Goal: Task Accomplishment & Management: Manage account settings

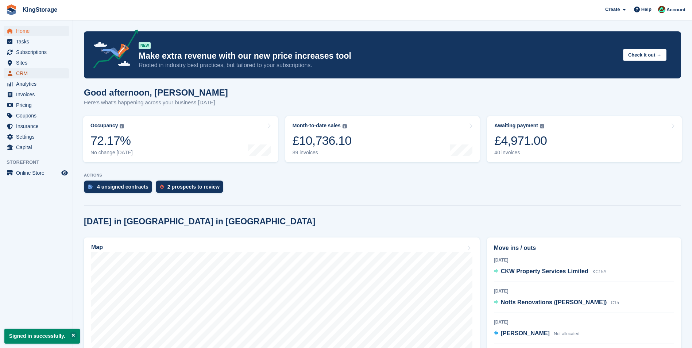
click at [25, 74] on span "CRM" at bounding box center [38, 73] width 44 height 10
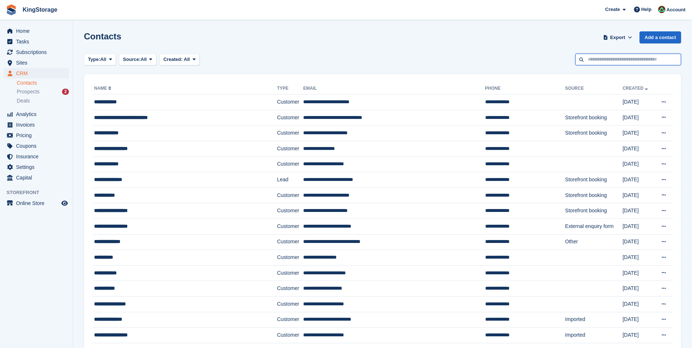
click at [633, 62] on input "text" at bounding box center [628, 60] width 106 height 12
type input "*******"
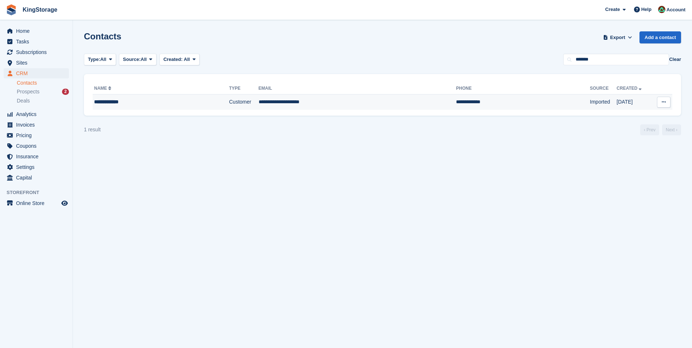
click at [280, 103] on td "**********" at bounding box center [358, 102] width 198 height 15
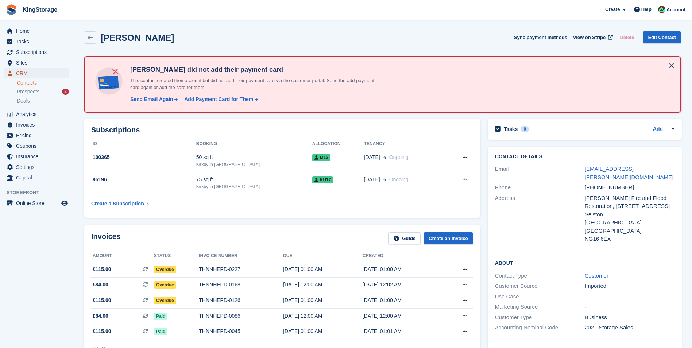
click at [23, 72] on span "CRM" at bounding box center [38, 73] width 44 height 10
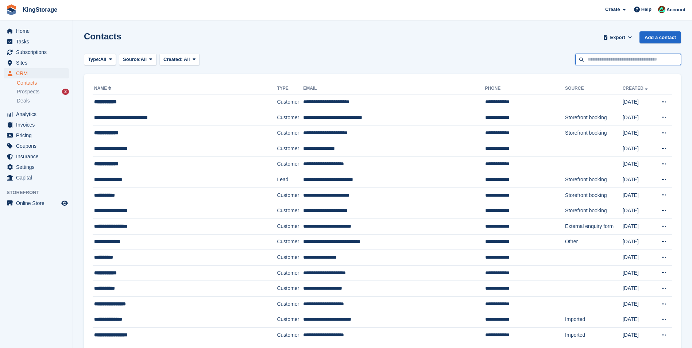
click at [605, 59] on input "text" at bounding box center [628, 60] width 106 height 12
type input "*******"
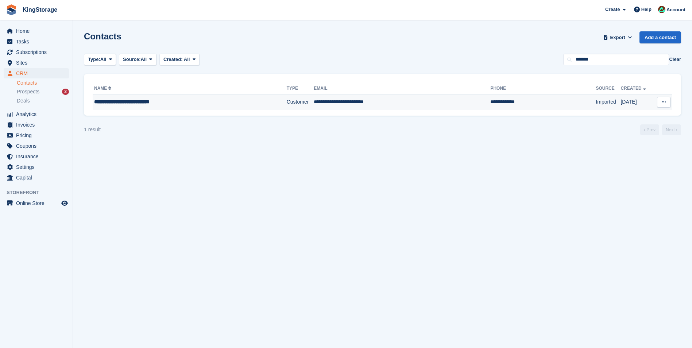
click at [337, 104] on td "**********" at bounding box center [402, 102] width 177 height 15
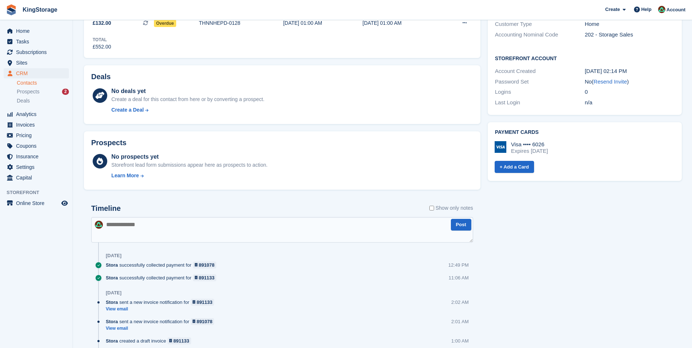
scroll to position [292, 0]
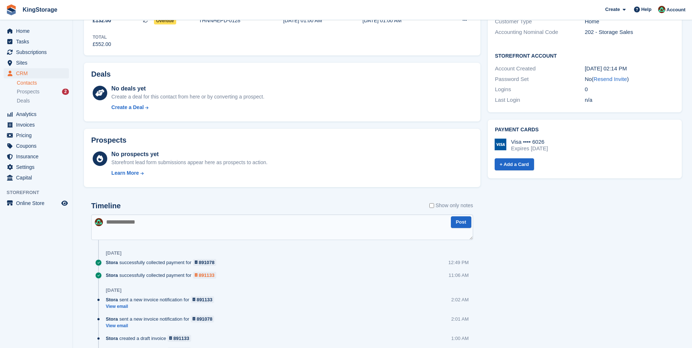
click at [203, 274] on div "891133" at bounding box center [207, 275] width 16 height 7
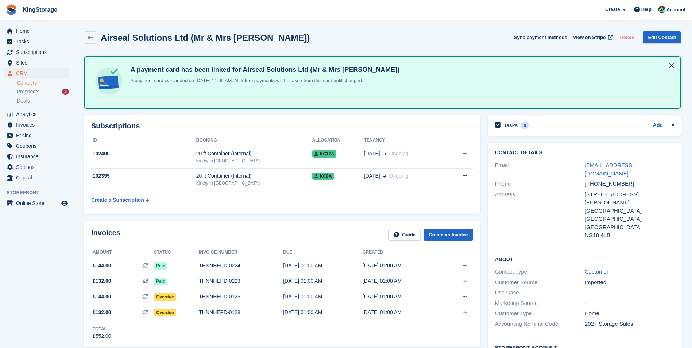
scroll to position [292, 0]
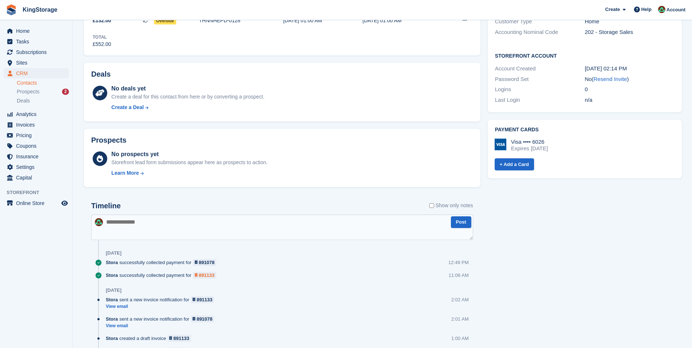
click at [200, 275] on div "891133" at bounding box center [207, 275] width 16 height 7
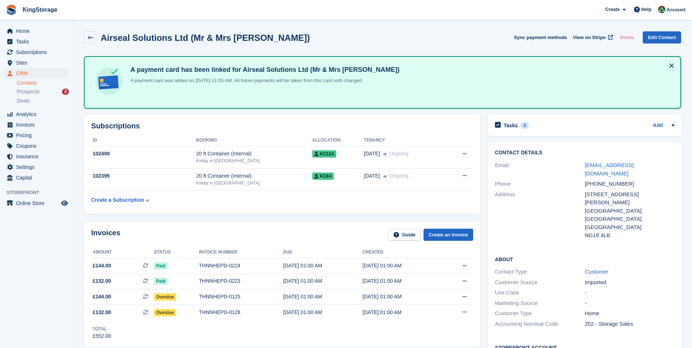
scroll to position [292, 0]
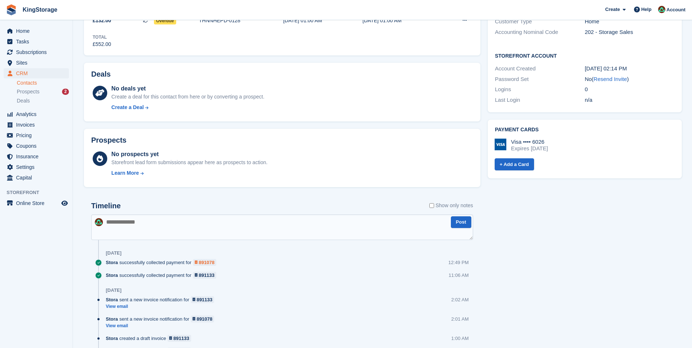
click at [208, 263] on div "891078" at bounding box center [207, 262] width 16 height 7
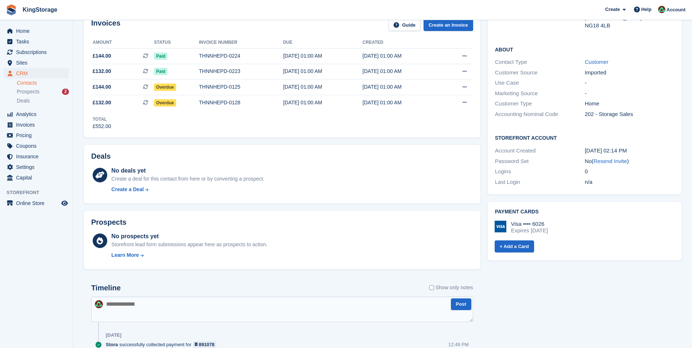
scroll to position [182, 0]
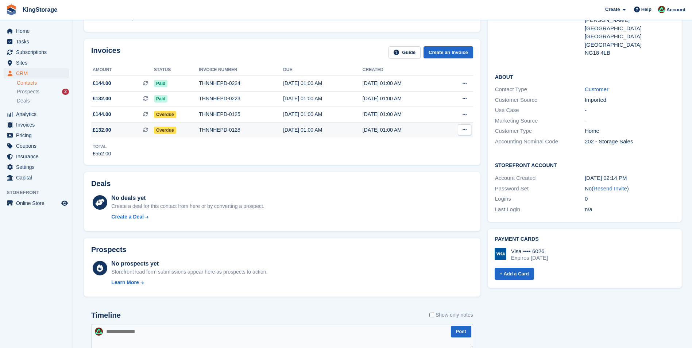
click at [214, 129] on div "THNNHEPD-0128" at bounding box center [241, 130] width 84 height 8
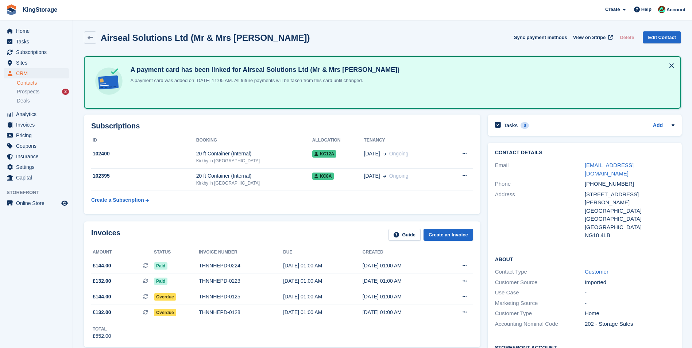
scroll to position [182, 0]
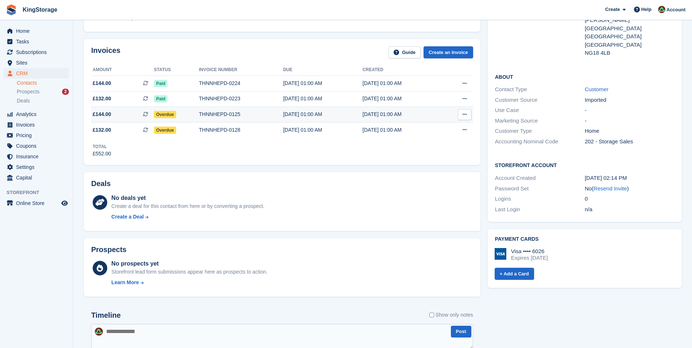
click at [218, 118] on td "THNNHEPD-0125" at bounding box center [241, 115] width 84 height 16
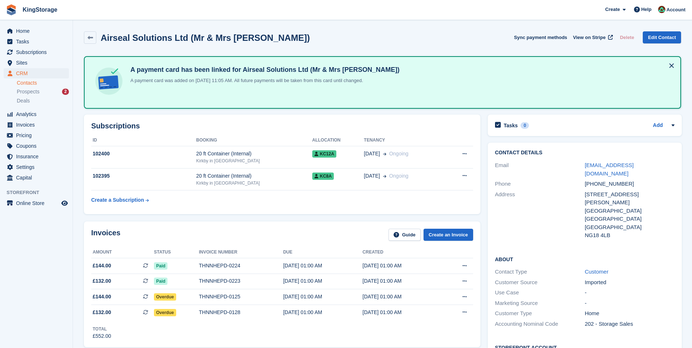
scroll to position [182, 0]
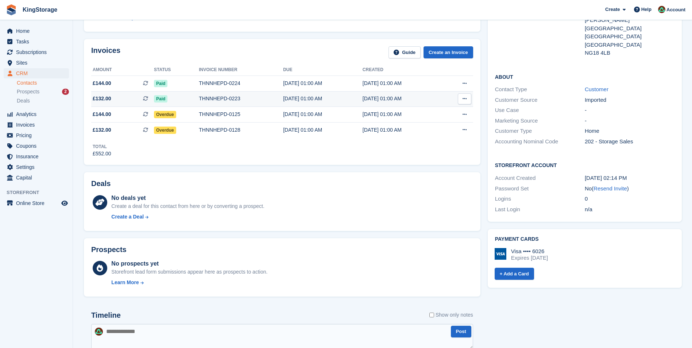
click at [231, 100] on div "THNNHEPD-0223" at bounding box center [241, 99] width 84 height 8
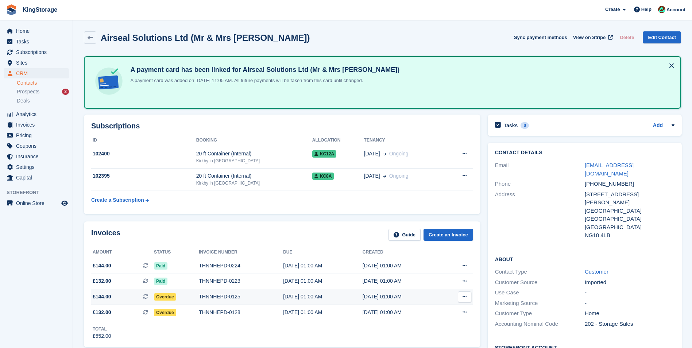
scroll to position [182, 0]
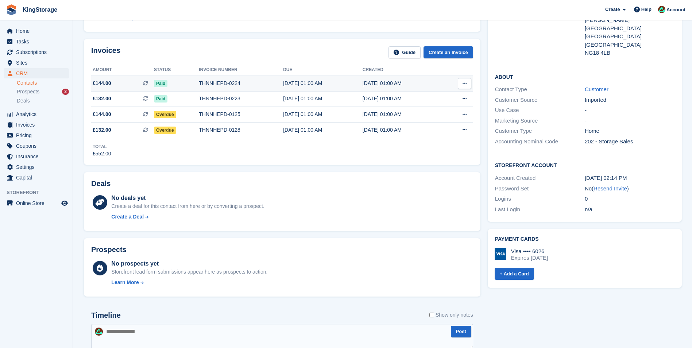
click at [231, 88] on td "THNNHEPD-0224" at bounding box center [241, 84] width 84 height 16
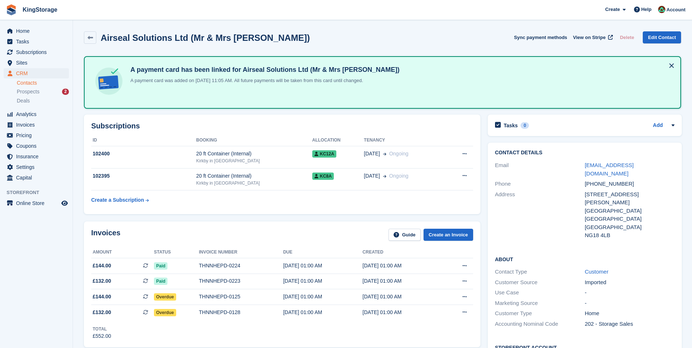
scroll to position [182, 0]
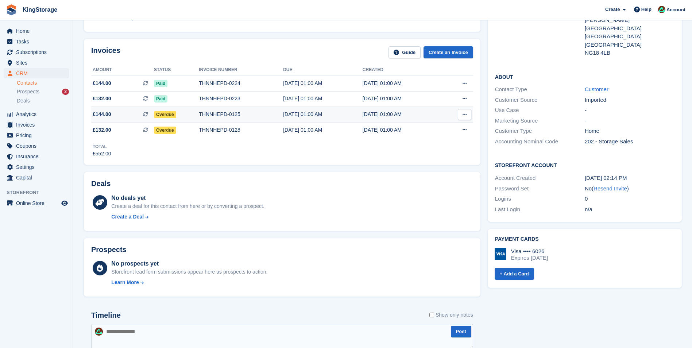
click at [216, 115] on div "THNNHEPD-0125" at bounding box center [241, 115] width 84 height 8
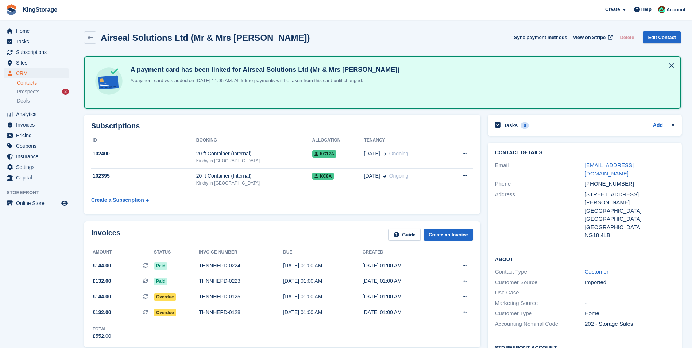
scroll to position [182, 0]
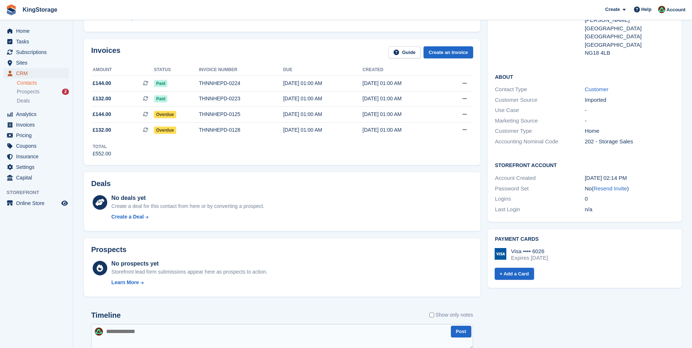
click at [23, 71] on span "CRM" at bounding box center [38, 73] width 44 height 10
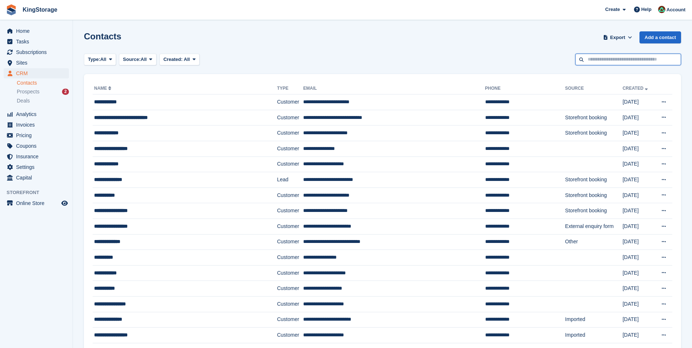
drag, startPoint x: 602, startPoint y: 61, endPoint x: 604, endPoint y: 57, distance: 5.1
click at [602, 61] on input "text" at bounding box center [628, 60] width 106 height 12
type input "****"
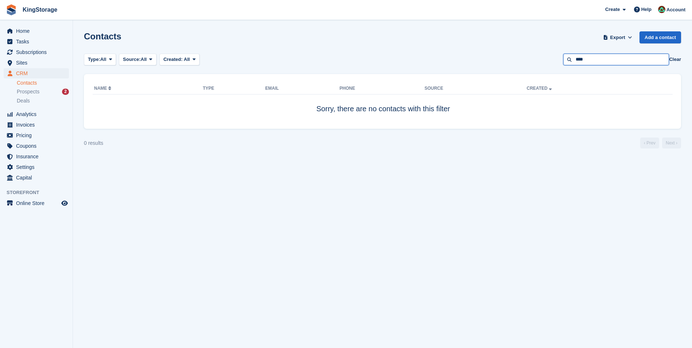
drag, startPoint x: 599, startPoint y: 62, endPoint x: 572, endPoint y: 61, distance: 27.0
click at [572, 61] on input "****" at bounding box center [616, 60] width 106 height 12
type input "****"
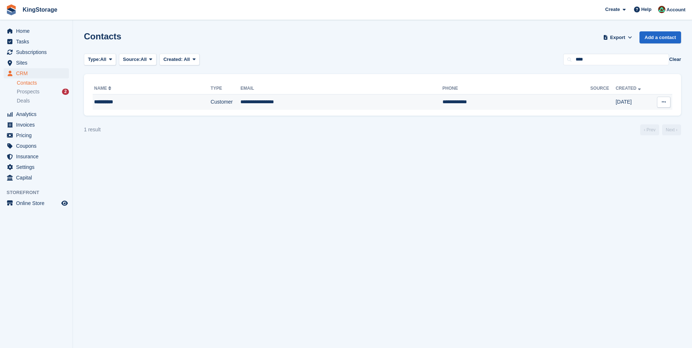
click at [227, 105] on td "Customer" at bounding box center [226, 102] width 30 height 15
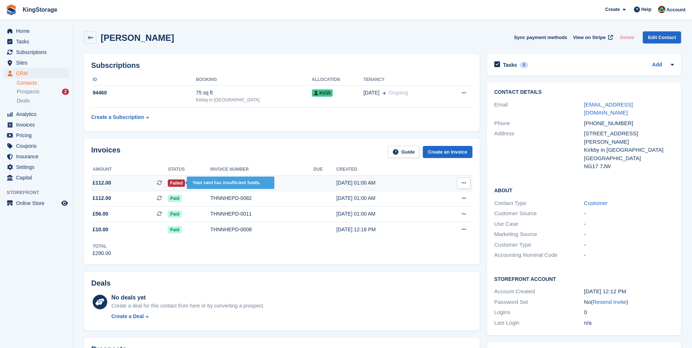
click at [176, 185] on span "Failed" at bounding box center [176, 183] width 17 height 7
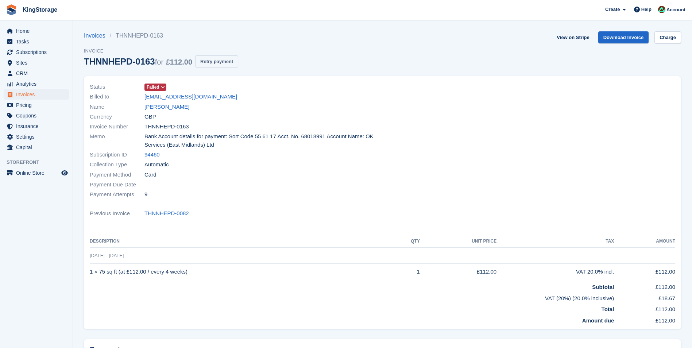
click at [212, 65] on button "Retry payment" at bounding box center [216, 61] width 43 height 12
click at [160, 110] on link "James Bond" at bounding box center [166, 107] width 45 height 8
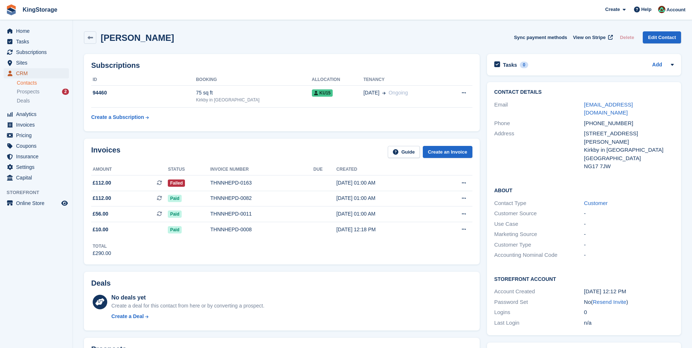
click at [32, 76] on span "CRM" at bounding box center [38, 73] width 44 height 10
click at [23, 114] on span "Analytics" at bounding box center [38, 114] width 44 height 10
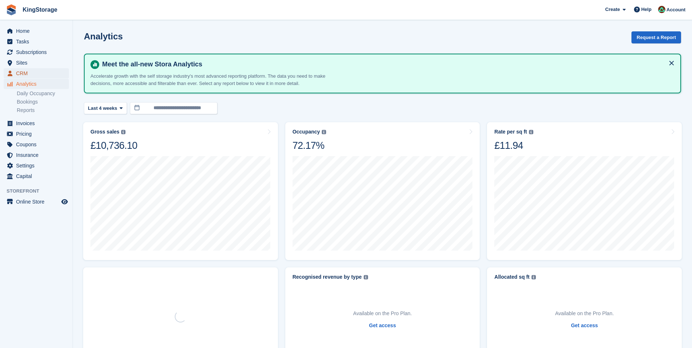
click at [22, 72] on span "CRM" at bounding box center [38, 73] width 44 height 10
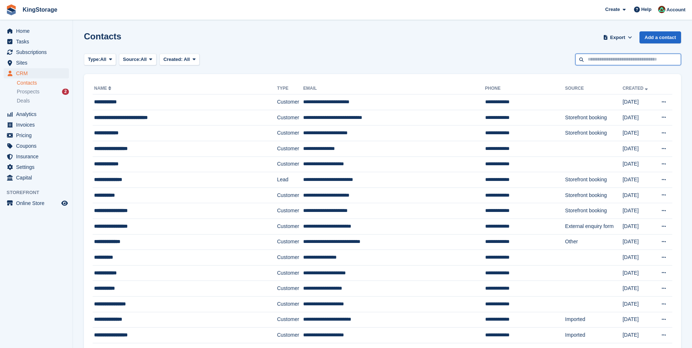
click at [595, 58] on input "text" at bounding box center [628, 60] width 106 height 12
type input "*******"
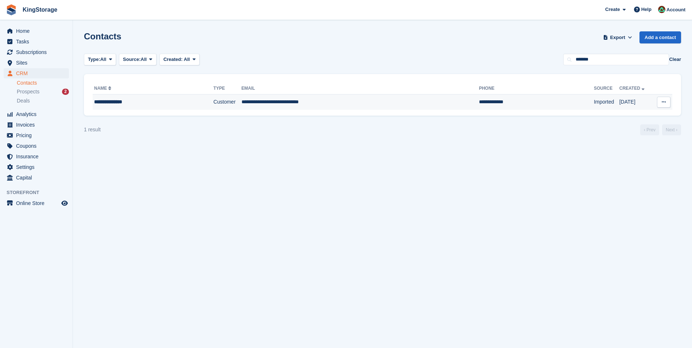
click at [284, 102] on td "**********" at bounding box center [361, 102] width 238 height 15
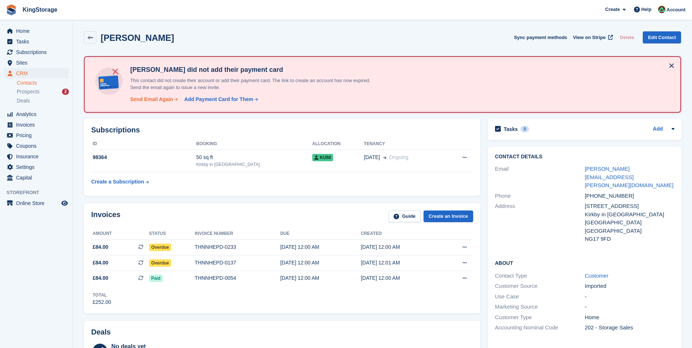
click at [166, 100] on div "Send Email Again" at bounding box center [151, 100] width 43 height 8
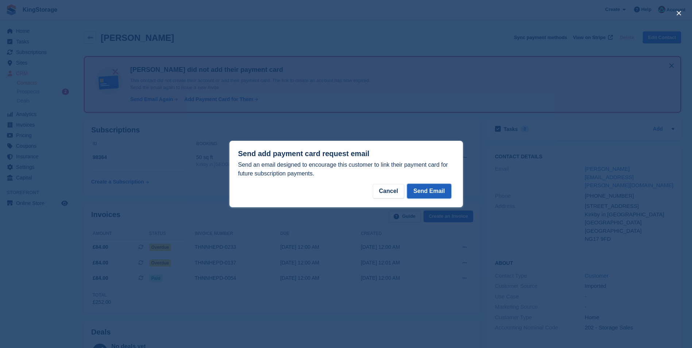
click at [436, 188] on button "Send Email" at bounding box center [429, 191] width 44 height 15
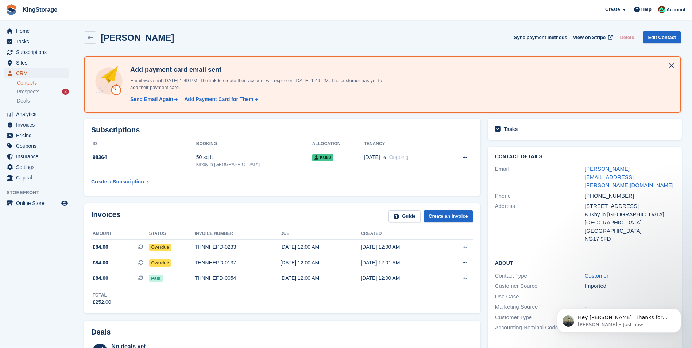
click at [30, 73] on span "CRM" at bounding box center [38, 73] width 44 height 10
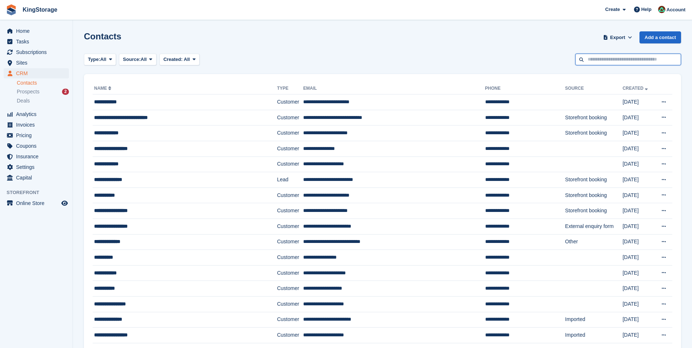
click at [619, 60] on input "text" at bounding box center [628, 60] width 106 height 12
type input "******"
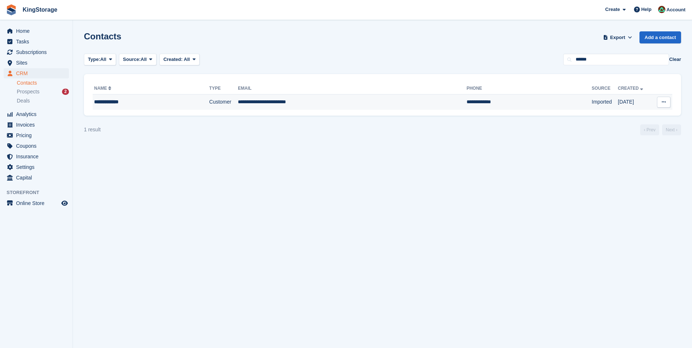
click at [277, 105] on td "**********" at bounding box center [352, 102] width 229 height 15
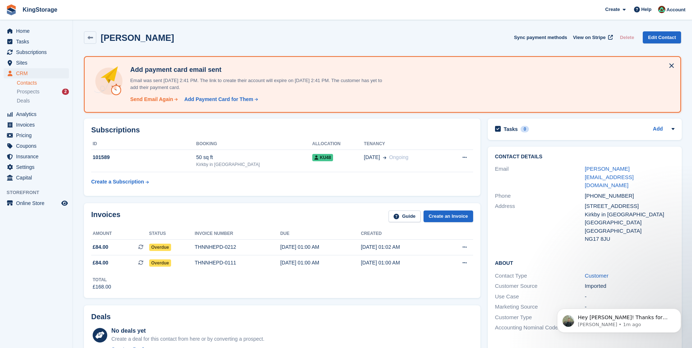
click at [161, 100] on div "Send Email Again" at bounding box center [151, 100] width 43 height 8
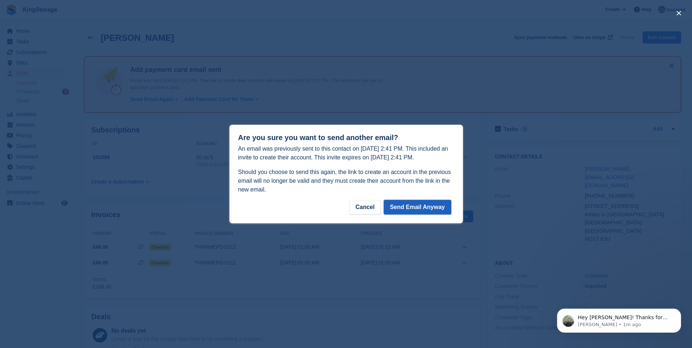
click at [421, 204] on button "Send Email Anyway" at bounding box center [418, 207] width 68 height 15
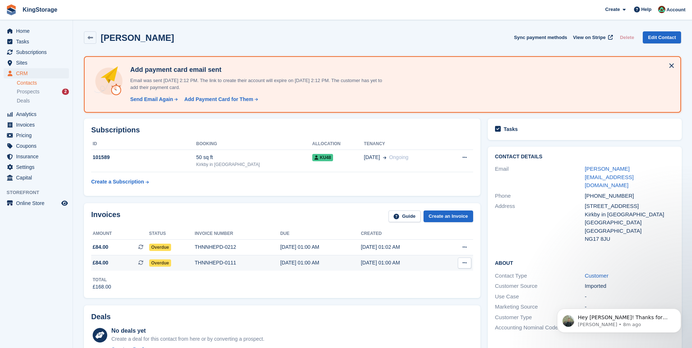
click at [229, 263] on div "THNNHEPD-0111" at bounding box center [237, 263] width 85 height 8
click at [209, 261] on div "THNNHEPD-0111" at bounding box center [237, 263] width 85 height 8
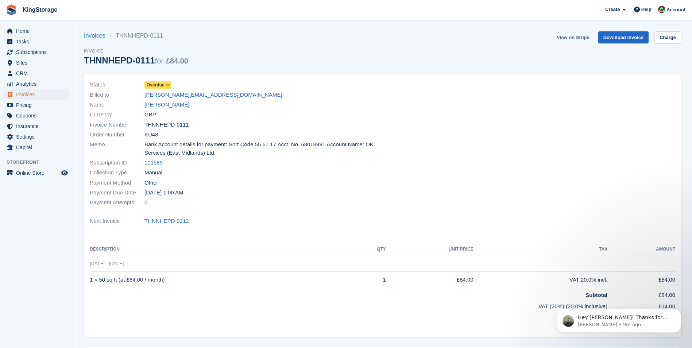
click at [579, 39] on link "View on Stripe" at bounding box center [573, 37] width 38 height 12
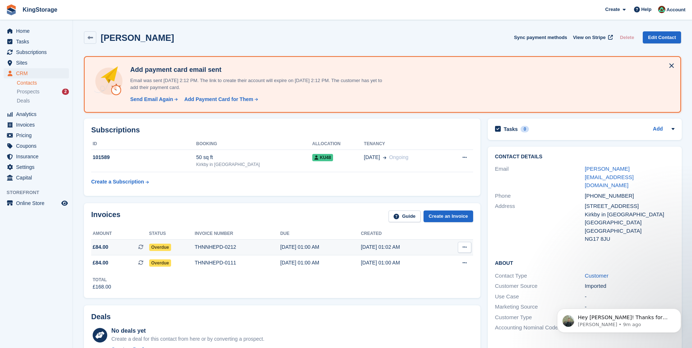
click at [226, 251] on div "THNNHEPD-0212" at bounding box center [237, 247] width 85 height 8
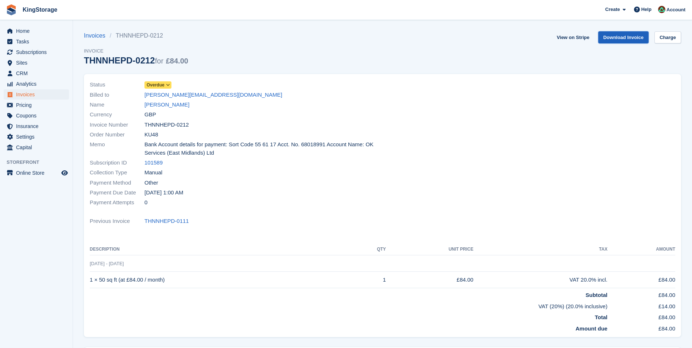
click at [633, 40] on link "Download Invoice" at bounding box center [623, 37] width 51 height 12
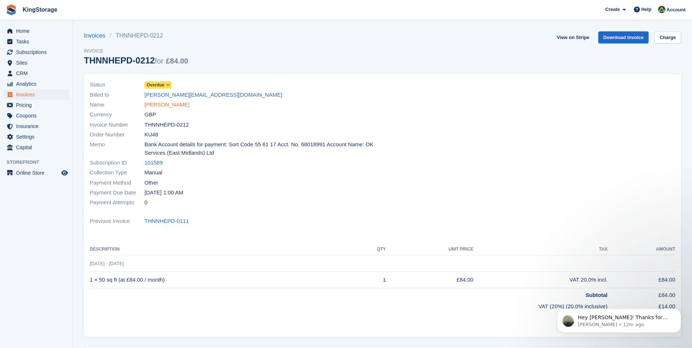
click at [159, 105] on link "[PERSON_NAME]" at bounding box center [166, 105] width 45 height 8
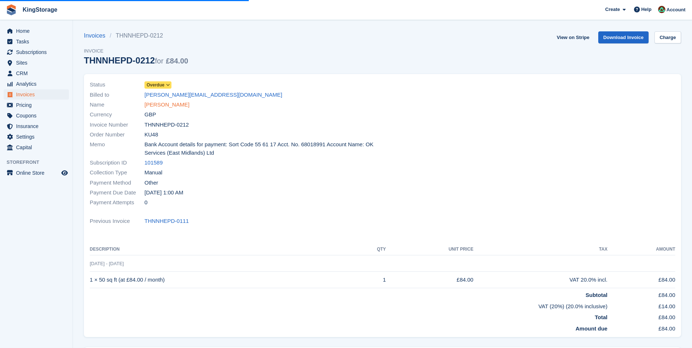
click at [161, 103] on link "[PERSON_NAME]" at bounding box center [166, 105] width 45 height 8
